Goal: Information Seeking & Learning: Learn about a topic

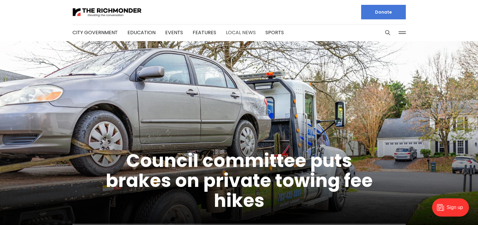
click at [244, 33] on link "Local News" at bounding box center [241, 32] width 30 height 7
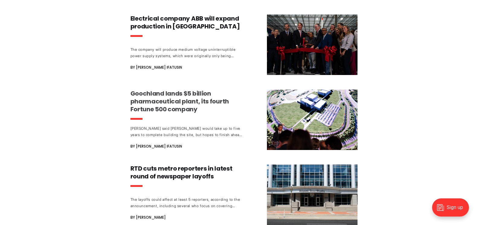
scroll to position [634, 0]
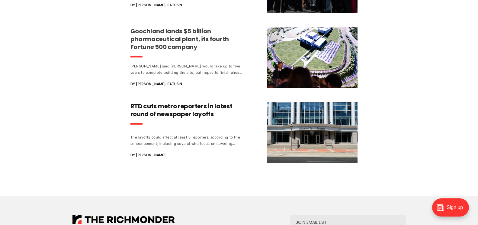
click at [168, 28] on h3 "Goochland lands $5 billion pharmaceutical plant, its fourth Fortune 500 company" at bounding box center [187, 39] width 112 height 24
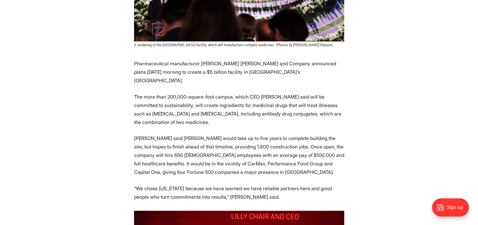
scroll to position [242, 0]
